Goal: Task Accomplishment & Management: Use online tool/utility

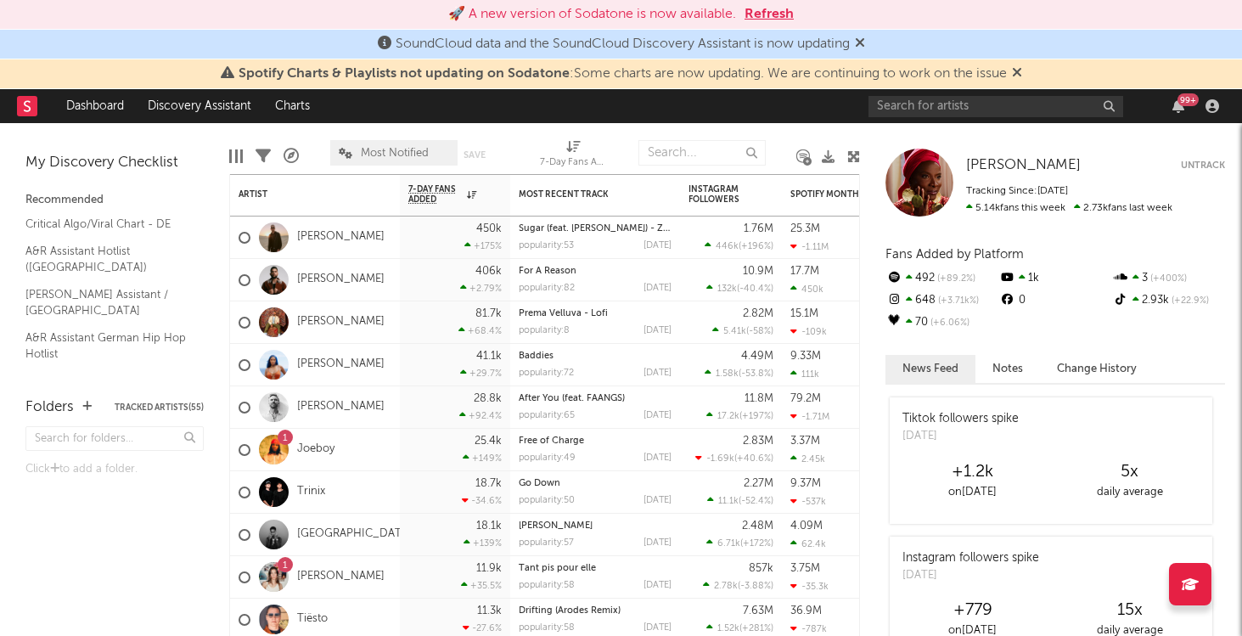
click at [783, 21] on button "Refresh" at bounding box center [768, 14] width 49 height 20
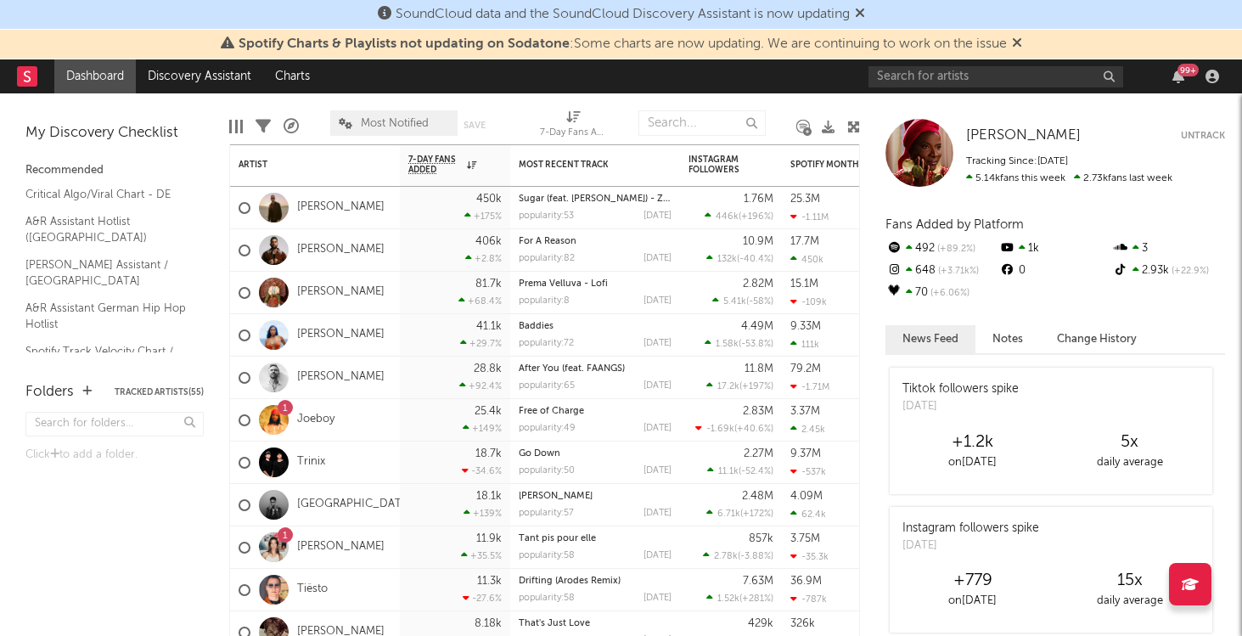
click at [115, 89] on link "Dashboard" at bounding box center [94, 76] width 81 height 34
click at [115, 79] on link "Dashboard" at bounding box center [94, 76] width 81 height 34
click at [111, 75] on link "Dashboard" at bounding box center [94, 76] width 81 height 34
click at [615, 164] on div "Most Recent Track" at bounding box center [582, 165] width 127 height 10
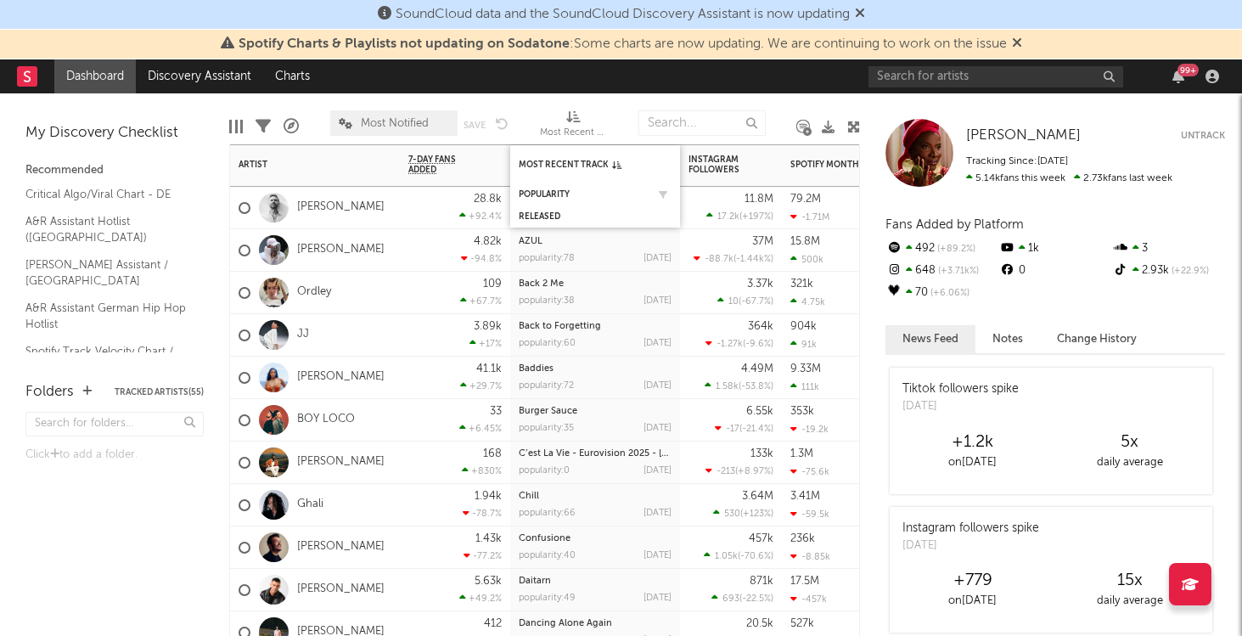
click at [551, 187] on div "Popularity" at bounding box center [595, 194] width 153 height 17
click at [551, 193] on div "Popularity" at bounding box center [582, 194] width 127 height 10
